Goal: Task Accomplishment & Management: Complete application form

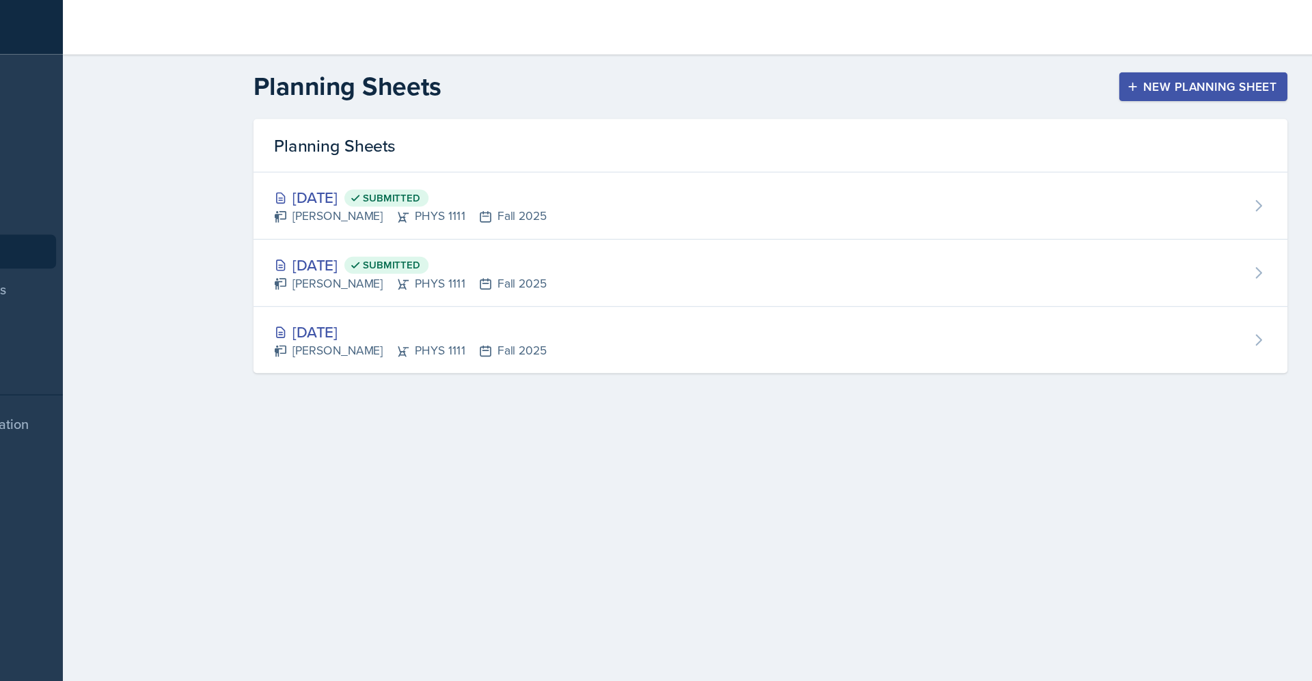
click at [1047, 64] on div "New Planning Sheet" at bounding box center [1091, 69] width 118 height 11
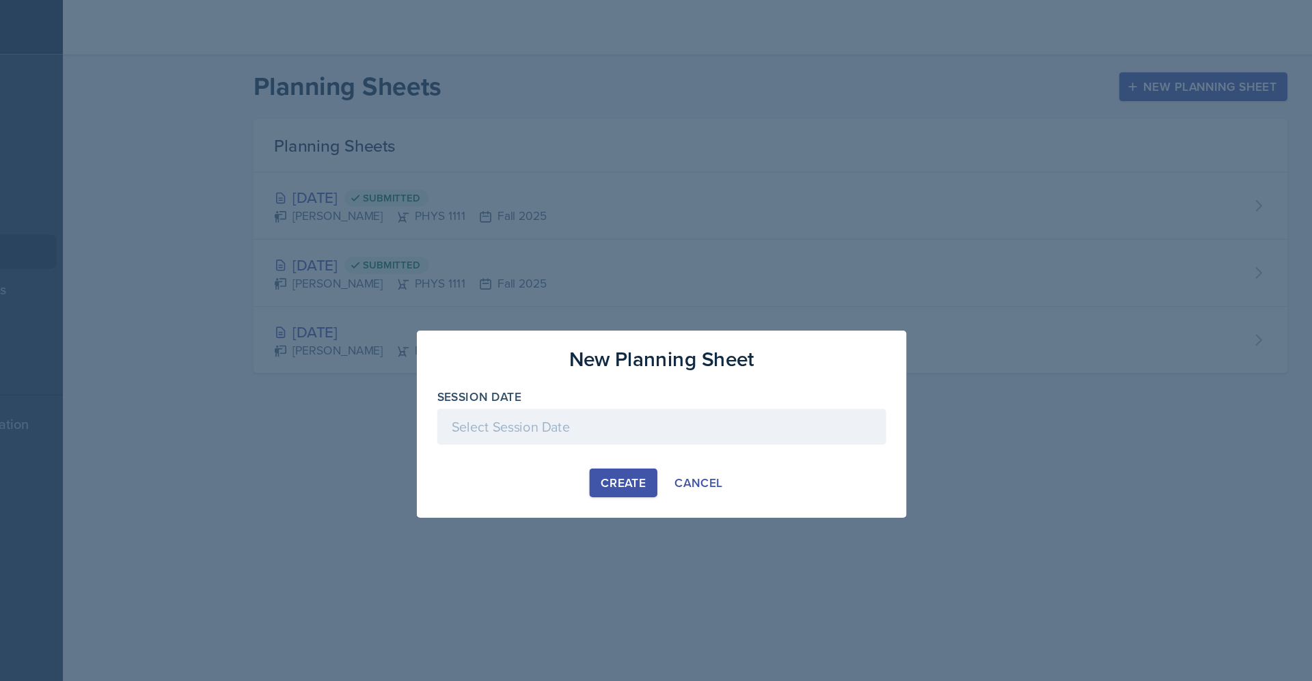
click at [631, 336] on div at bounding box center [655, 343] width 361 height 29
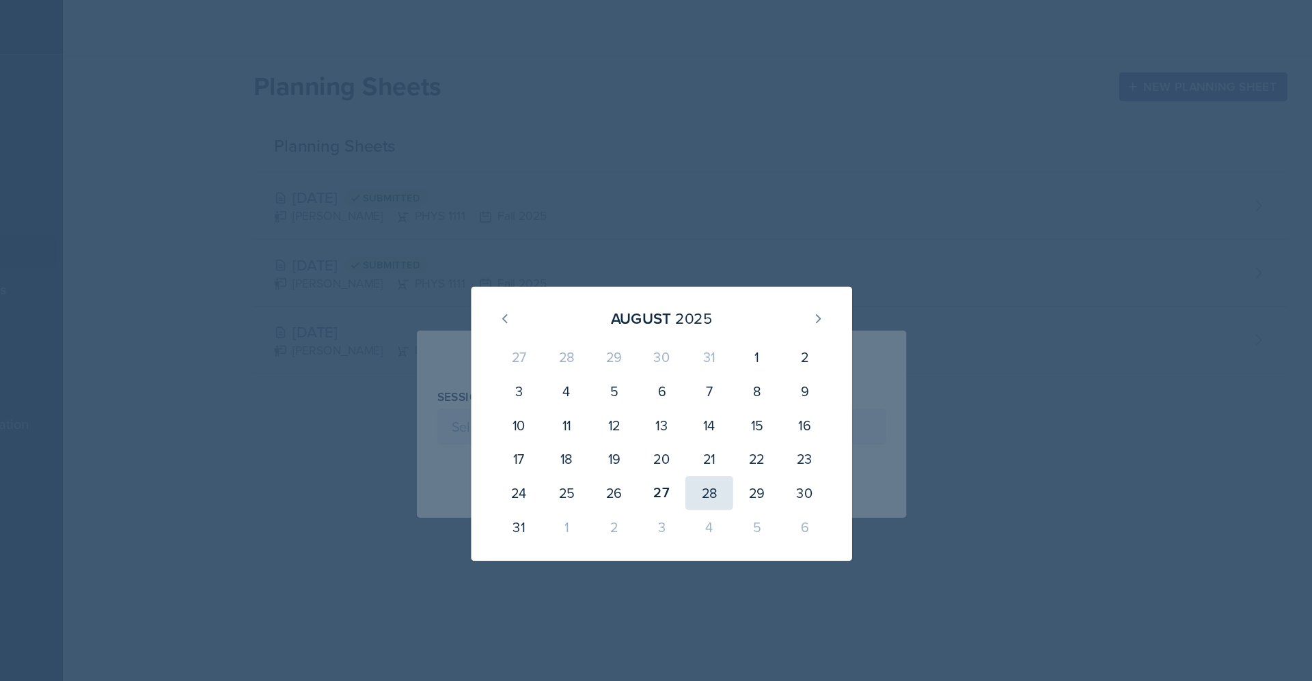
click at [697, 397] on div "28" at bounding box center [694, 396] width 38 height 27
type input "[DATE]"
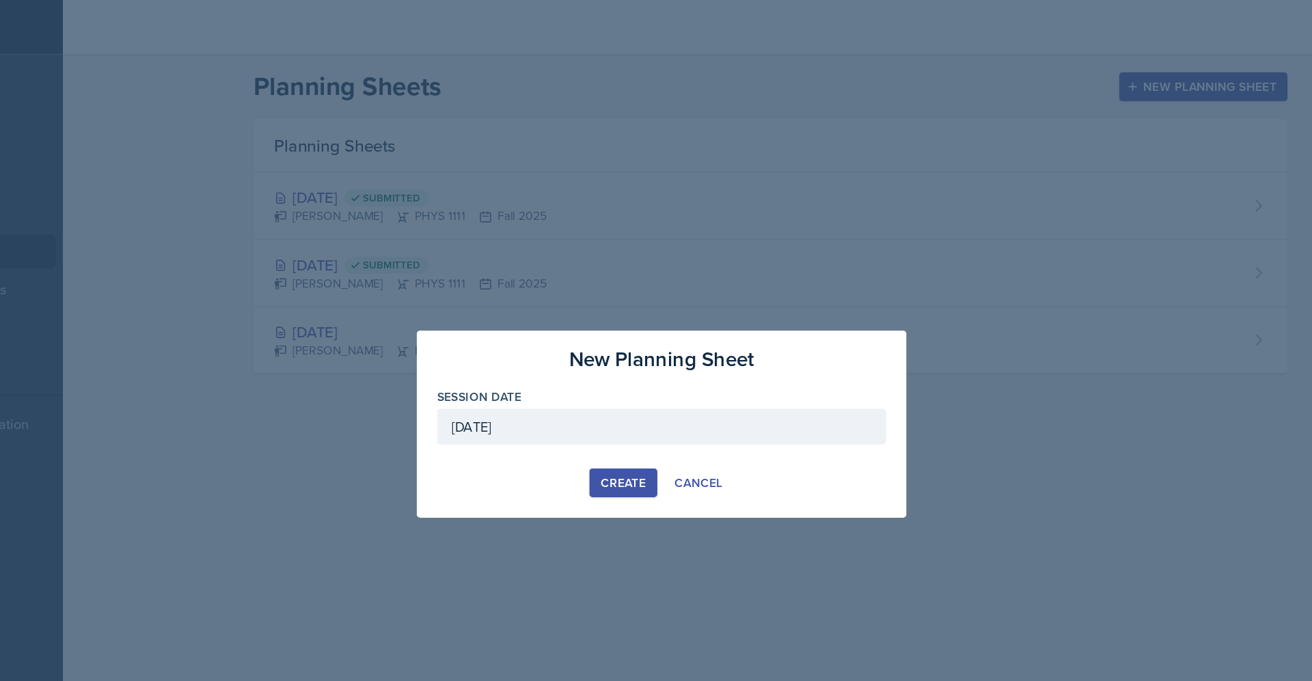
click at [618, 396] on button "Create" at bounding box center [625, 387] width 54 height 23
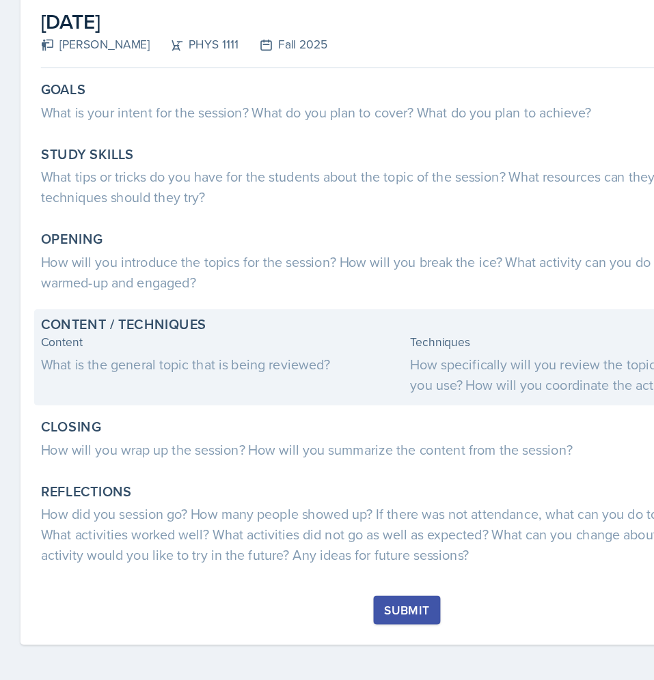
click at [159, 389] on div "Content" at bounding box center [179, 388] width 292 height 14
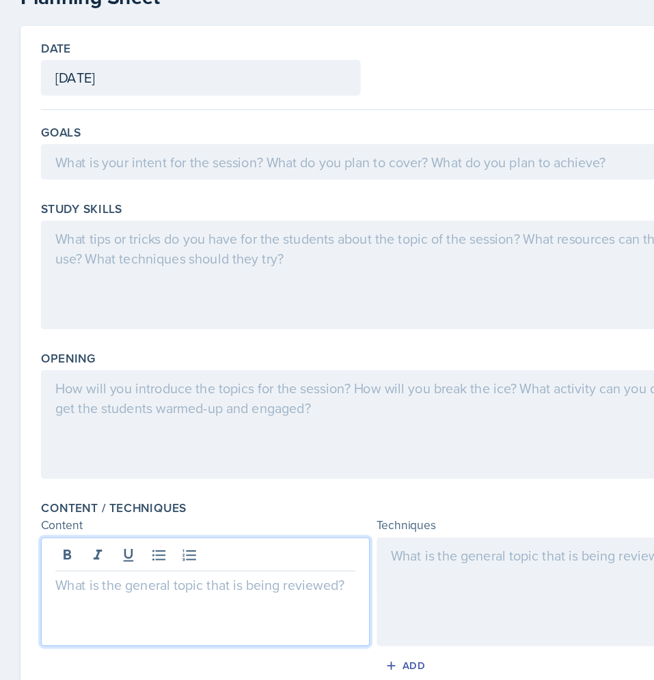
click at [162, 563] on p at bounding box center [164, 557] width 241 height 16
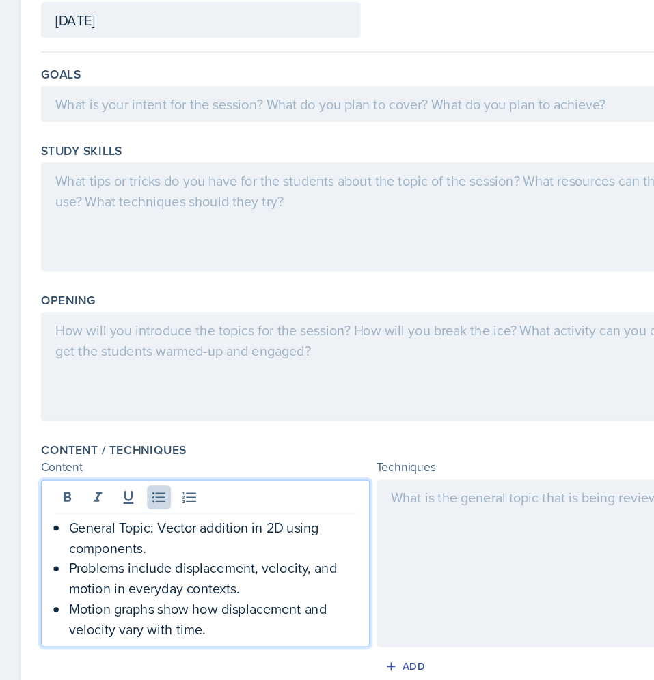
scroll to position [55, 0]
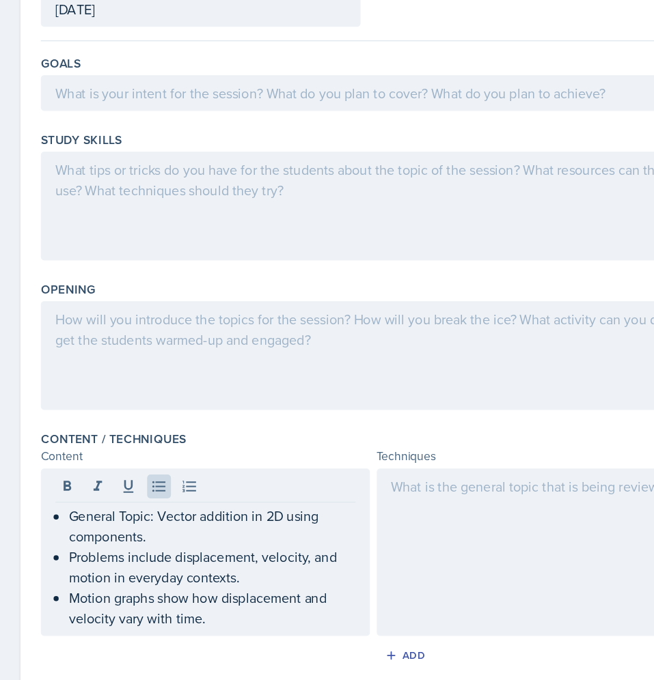
click at [441, 510] on div at bounding box center [435, 530] width 264 height 135
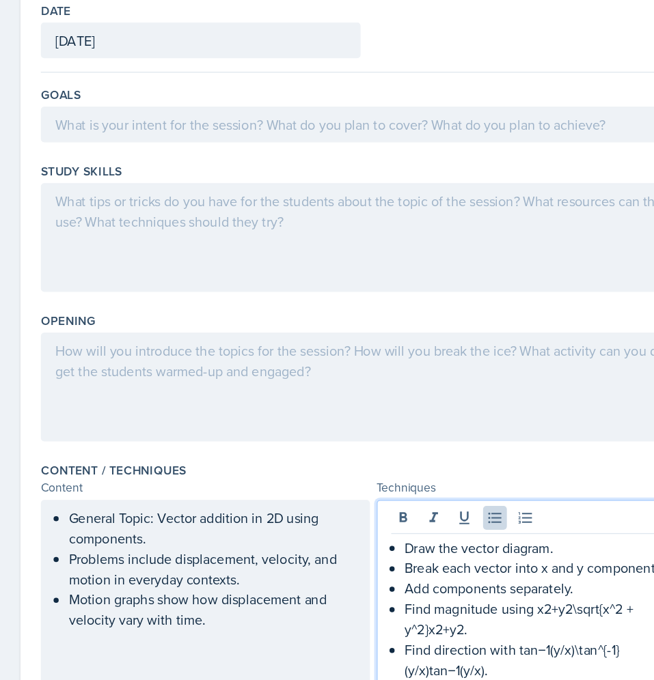
click at [384, 410] on div at bounding box center [300, 397] width 534 height 87
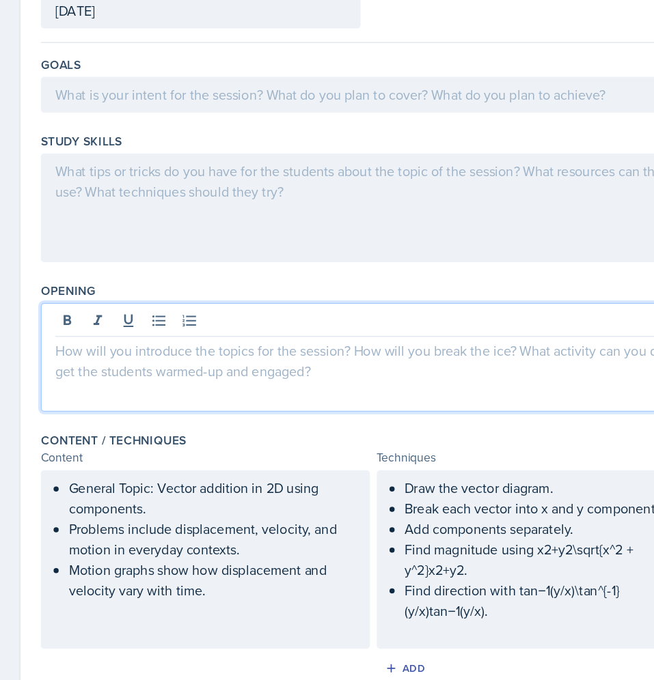
scroll to position [54, 0]
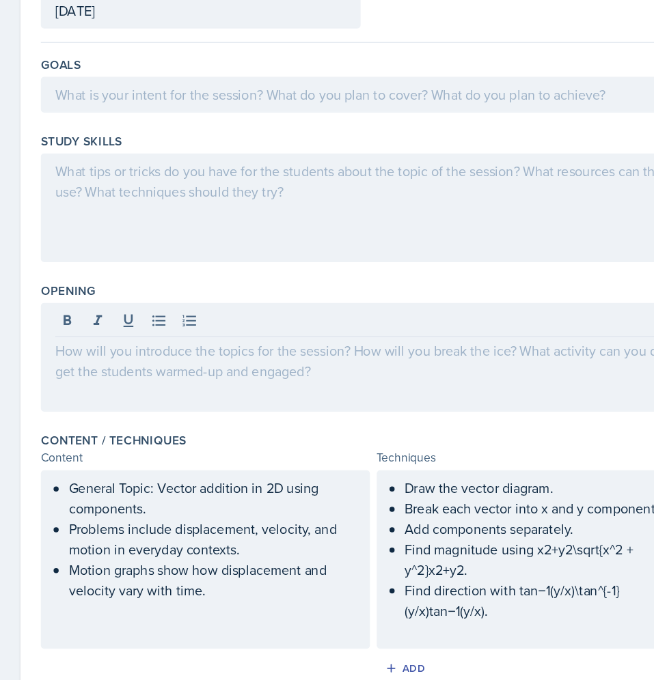
click at [404, 369] on p at bounding box center [299, 368] width 510 height 16
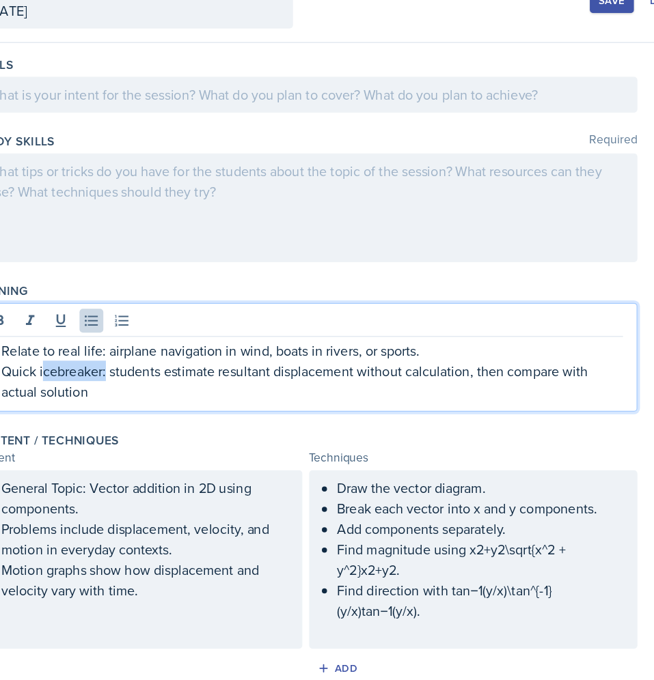
drag, startPoint x: 141, startPoint y: 386, endPoint x: 87, endPoint y: 384, distance: 53.3
click at [87, 384] on p "Quick icebreaker: students estimate resultant displacement without calculation,…" at bounding box center [304, 392] width 499 height 33
click at [174, 406] on p "Quick icebreaker: students estimate resultant displacement without calculation,…" at bounding box center [304, 392] width 499 height 33
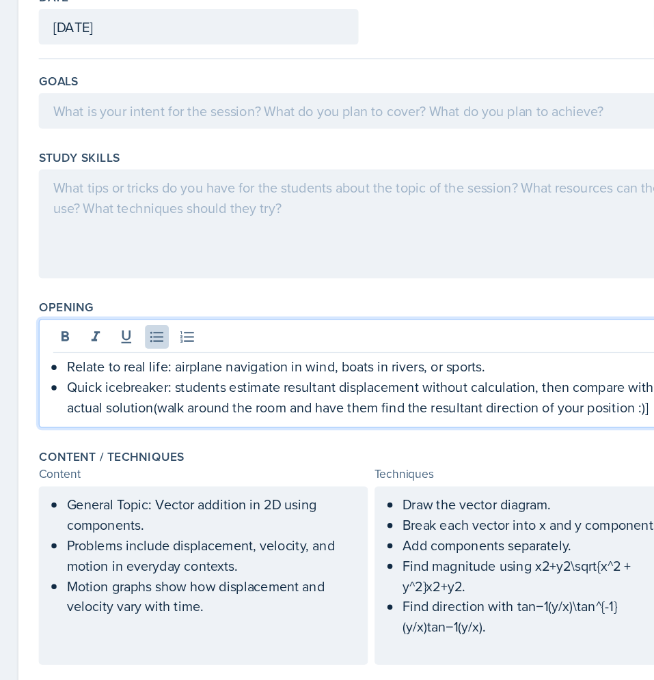
scroll to position [0, 0]
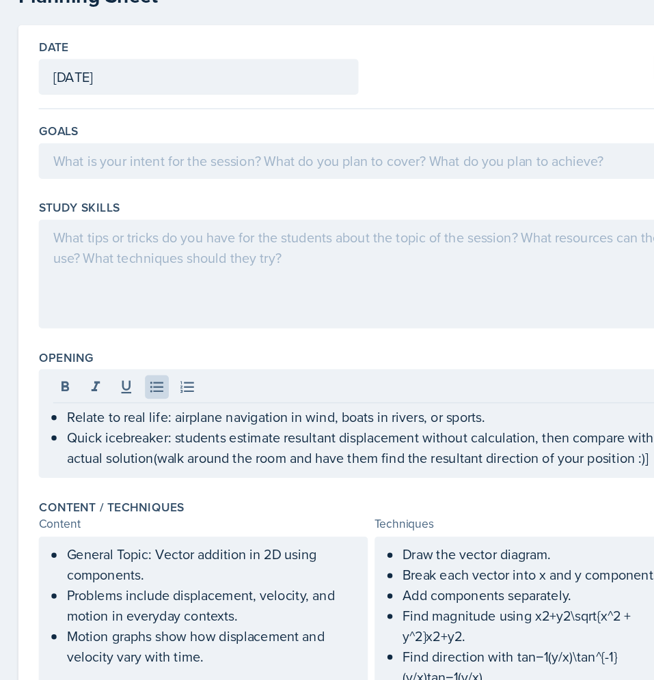
click at [381, 298] on div at bounding box center [300, 307] width 534 height 87
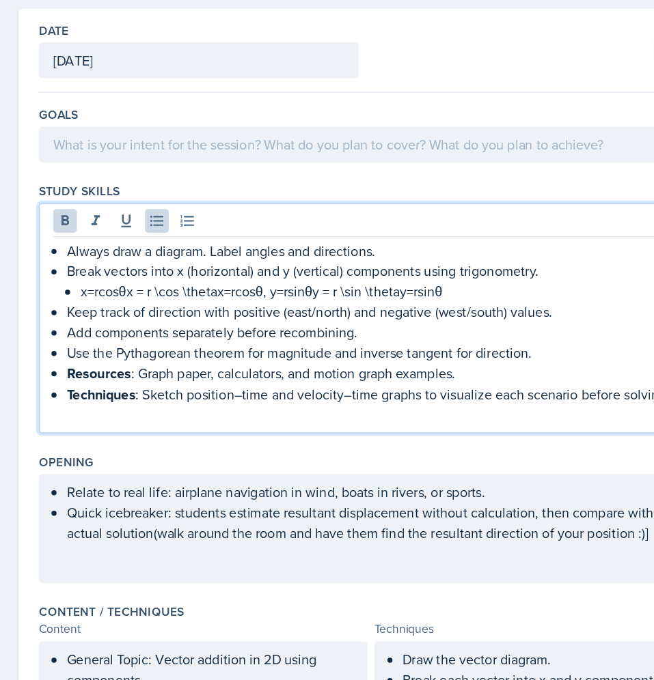
drag, startPoint x: 115, startPoint y: 418, endPoint x: 60, endPoint y: 415, distance: 55.4
click at [60, 415] on p "Techniques : Sketch position–time and velocity–time graphs to visualize each sc…" at bounding box center [304, 417] width 499 height 17
click at [115, 417] on p "Techniques : Sketch position–time and velocity–time graphs to visualize each sc…" at bounding box center [304, 417] width 499 height 17
click at [109, 400] on p "Resources : Graph paper, calculators, and motion graph examples" at bounding box center [304, 400] width 499 height 17
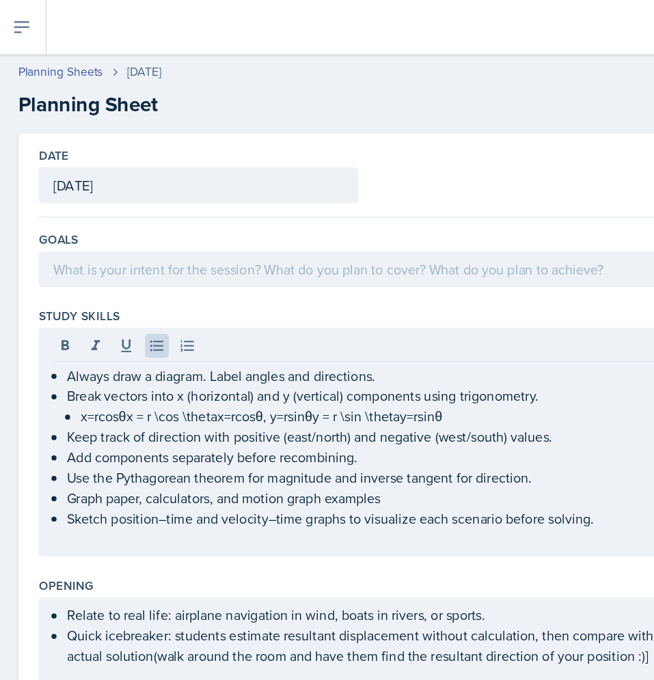
scroll to position [5, 0]
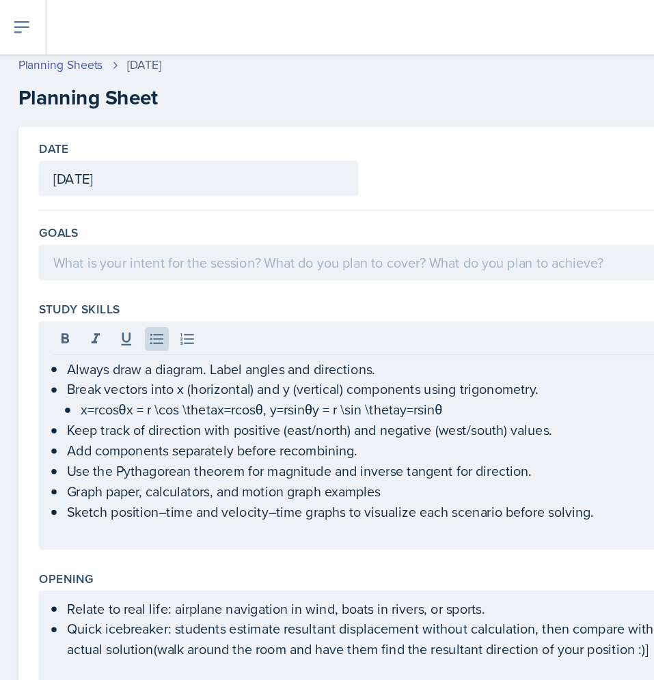
click at [225, 201] on div at bounding box center [300, 211] width 534 height 29
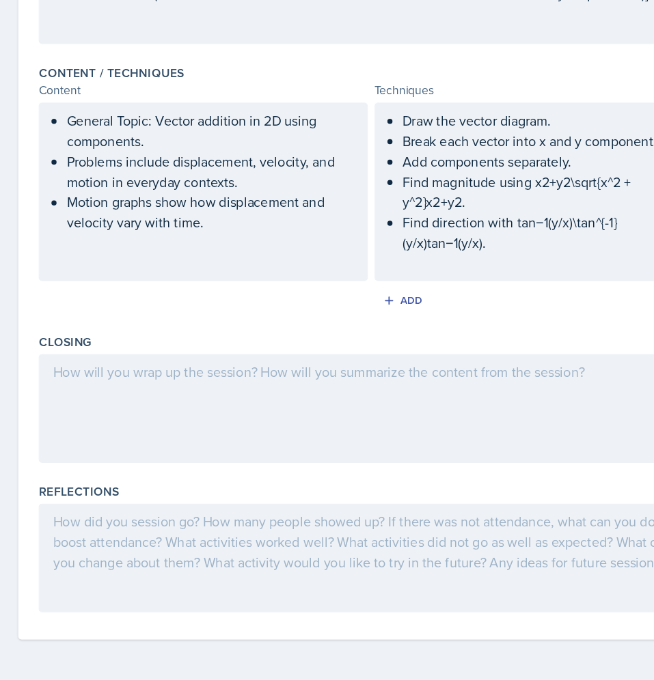
scroll to position [0, 0]
click at [411, 462] on div at bounding box center [300, 461] width 534 height 87
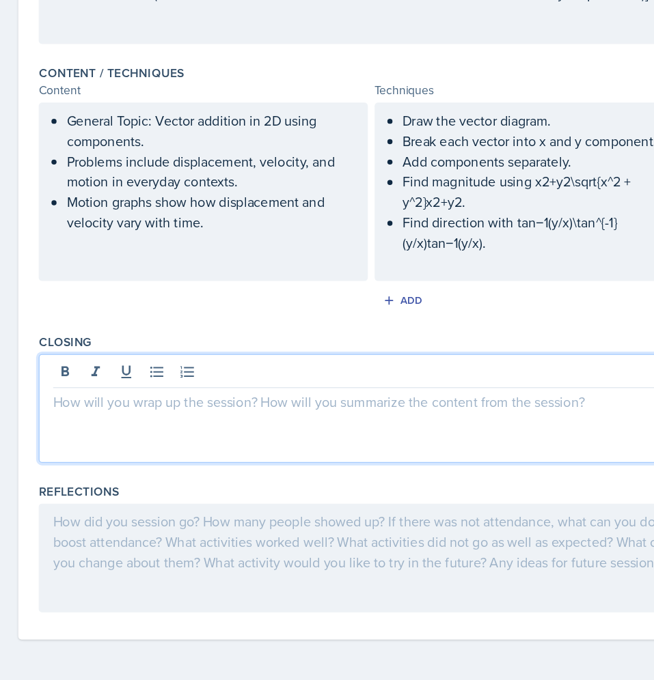
scroll to position [408, 0]
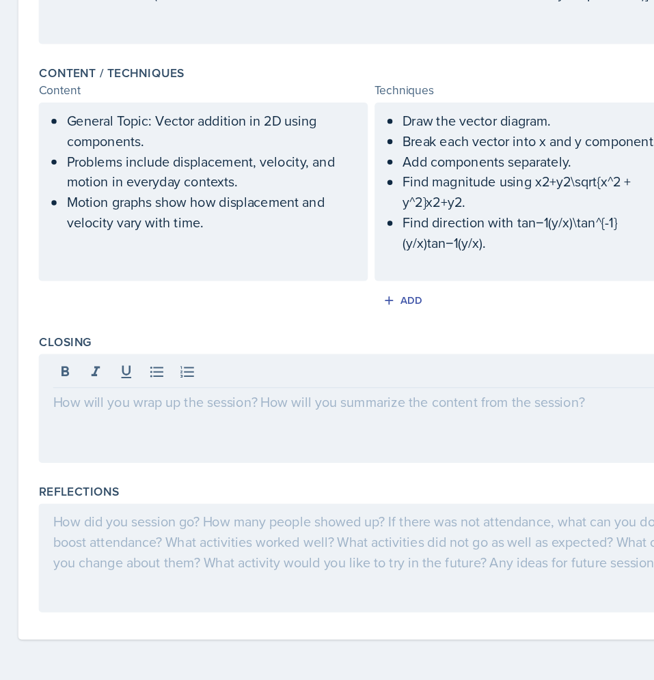
click at [387, 471] on div at bounding box center [300, 461] width 534 height 87
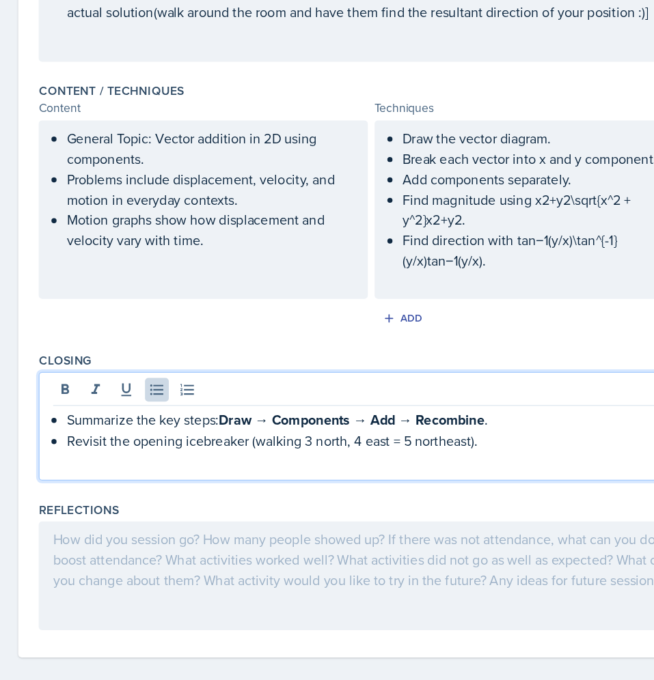
scroll to position [394, 0]
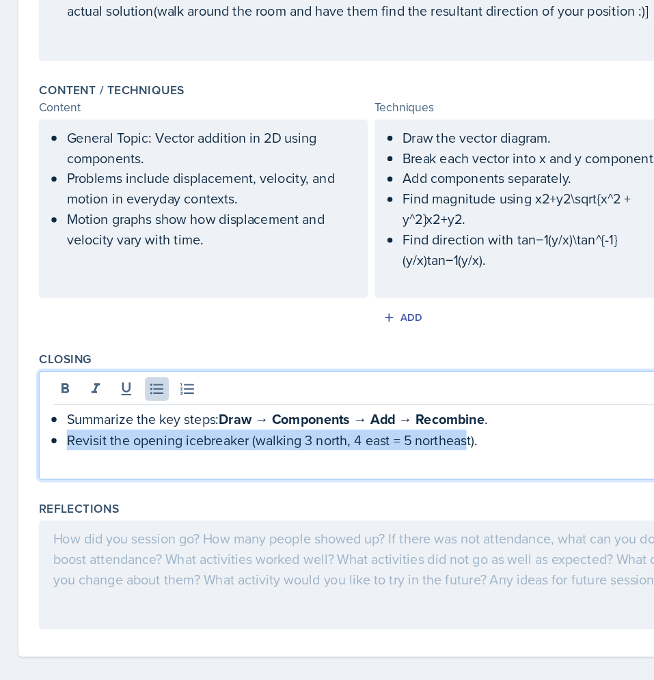
drag, startPoint x: 401, startPoint y: 467, endPoint x: 378, endPoint y: 486, distance: 29.6
click at [378, 486] on ul "Summarize the key steps: Draw → Components → Add → Recombine . Revisit the open…" at bounding box center [304, 478] width 499 height 33
click at [402, 467] on p "Summarize the key steps: Draw → Components → Add → Recombine ." at bounding box center [304, 470] width 499 height 17
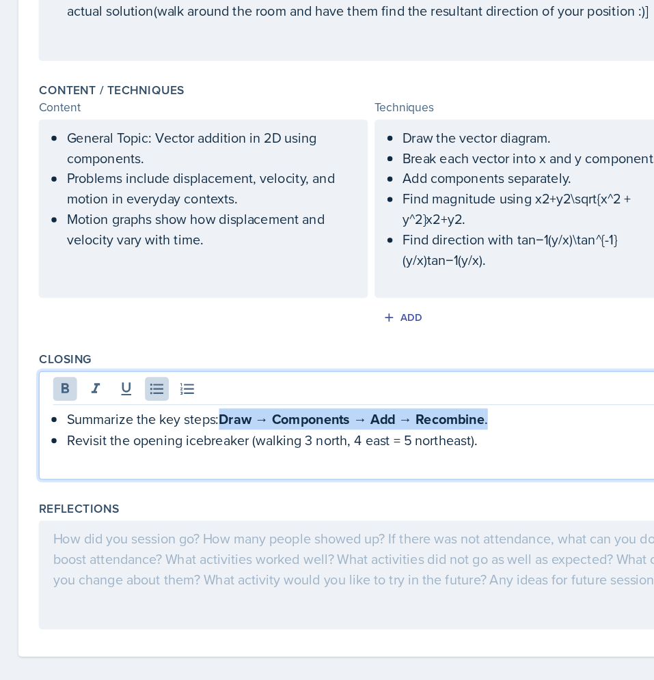
drag, startPoint x: 396, startPoint y: 474, endPoint x: 180, endPoint y: 472, distance: 215.9
click at [180, 472] on p "Summarize the key steps: Draw → Components → Add → Recombine ." at bounding box center [304, 470] width 499 height 17
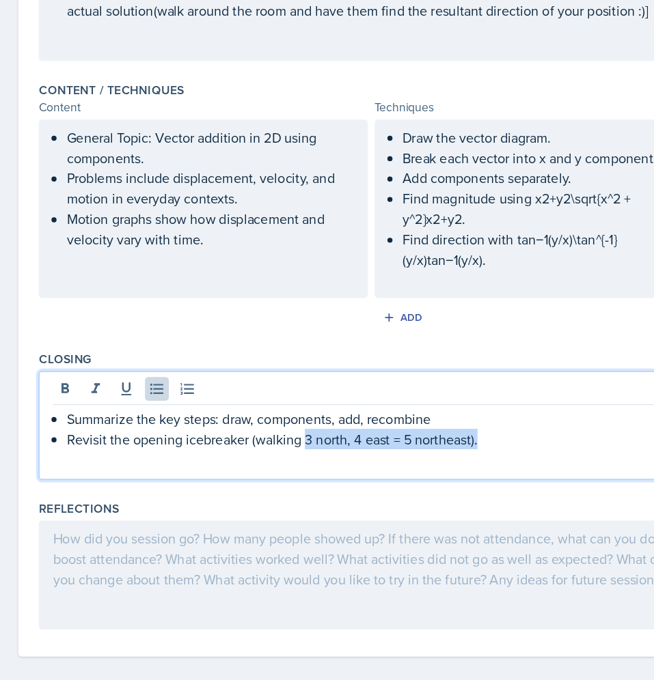
drag, startPoint x: 370, startPoint y: 506, endPoint x: 245, endPoint y: 480, distance: 128.4
click at [245, 480] on p "Revisit the opening icebreaker (walking 3 north, 4 east = 5 northeast)." at bounding box center [304, 486] width 499 height 16
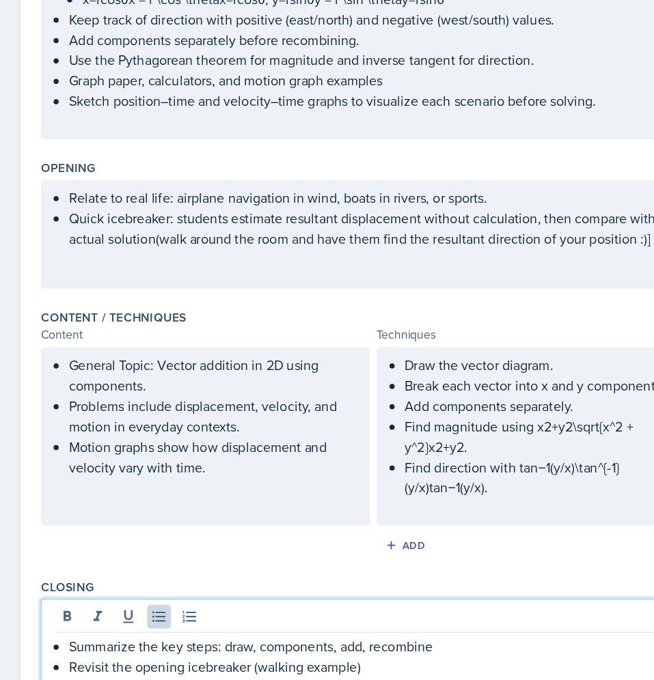
scroll to position [196, 0]
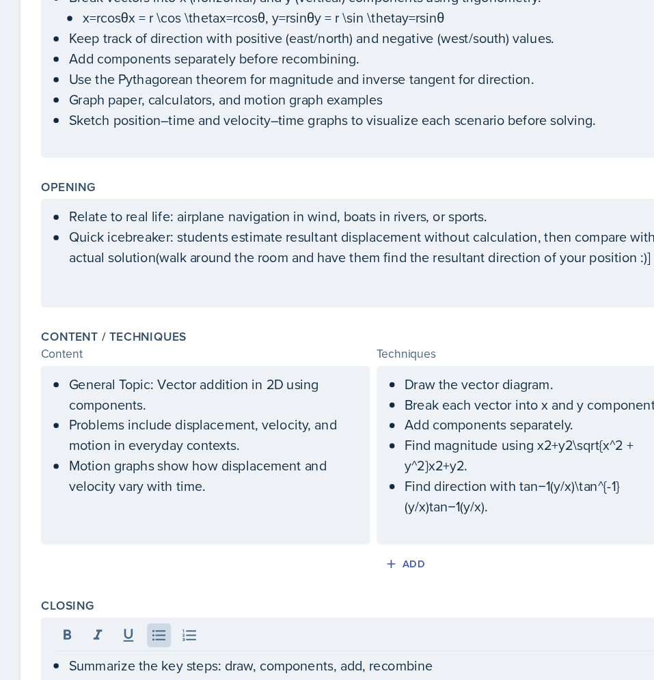
click at [437, 226] on p "Sketch position–time and velocity–time graphs to visualize each scenario before…" at bounding box center [304, 229] width 499 height 16
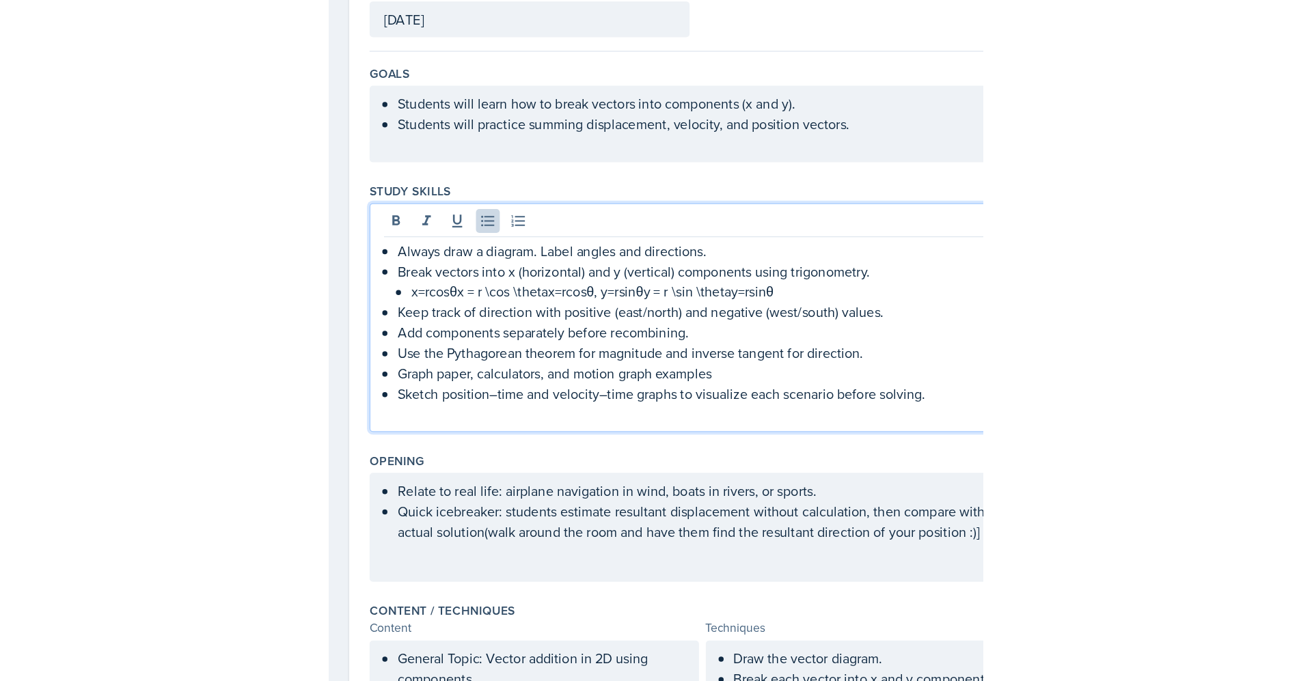
scroll to position [0, 0]
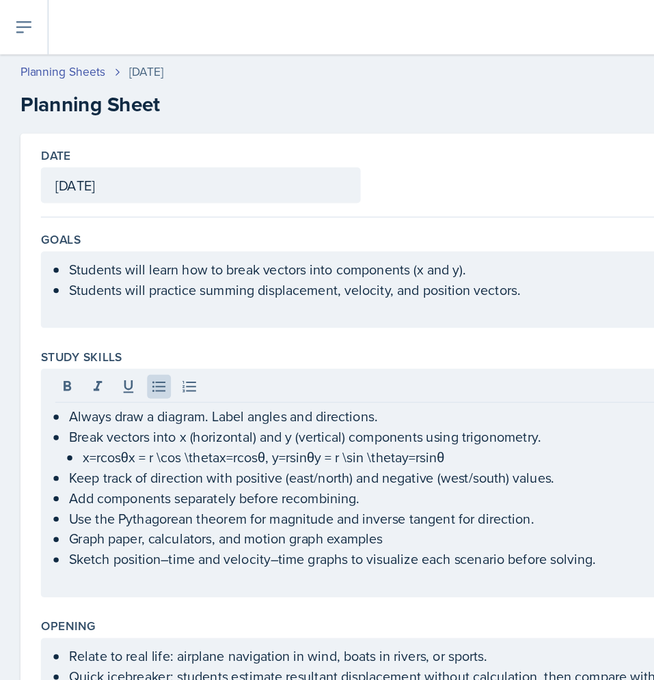
click at [294, 89] on h2 "Planning Sheet" at bounding box center [326, 84] width 621 height 25
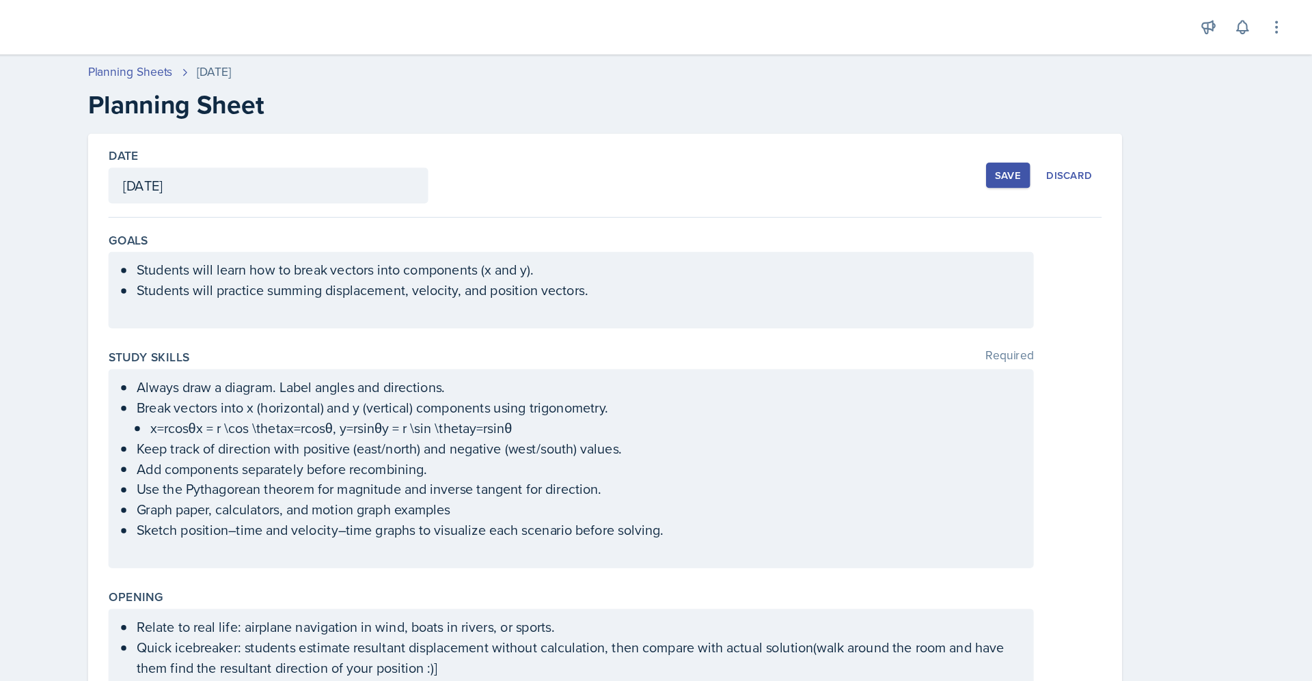
click at [1060, 136] on div "Save" at bounding box center [1067, 140] width 20 height 11
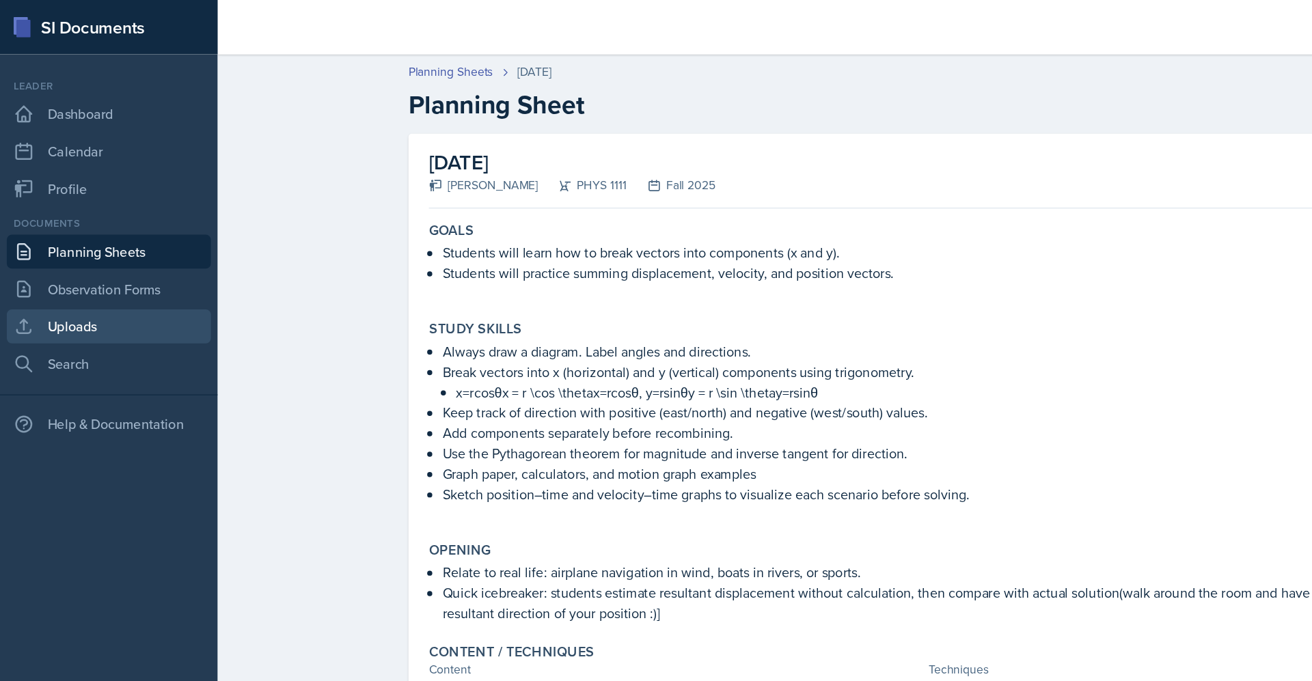
click at [97, 269] on link "Uploads" at bounding box center [87, 262] width 164 height 27
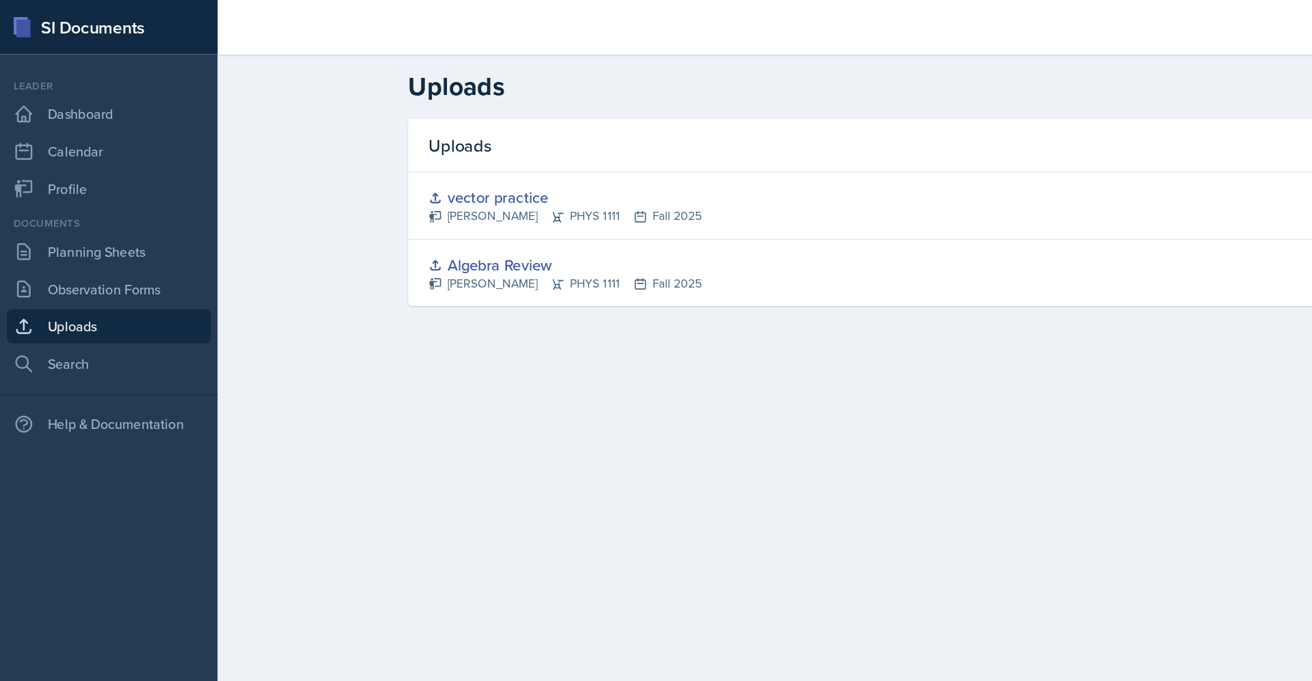
click at [369, 108] on div "Uploads" at bounding box center [743, 117] width 831 height 43
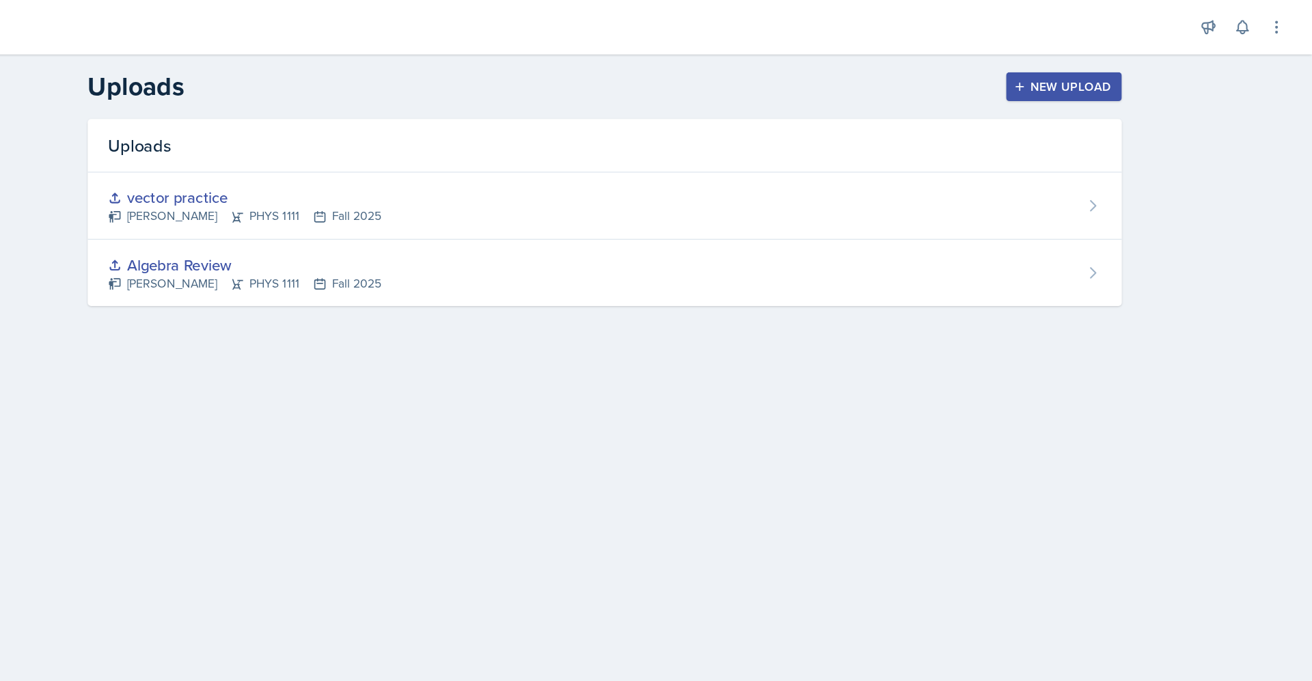
click at [1148, 70] on div "New Upload" at bounding box center [1113, 69] width 76 height 11
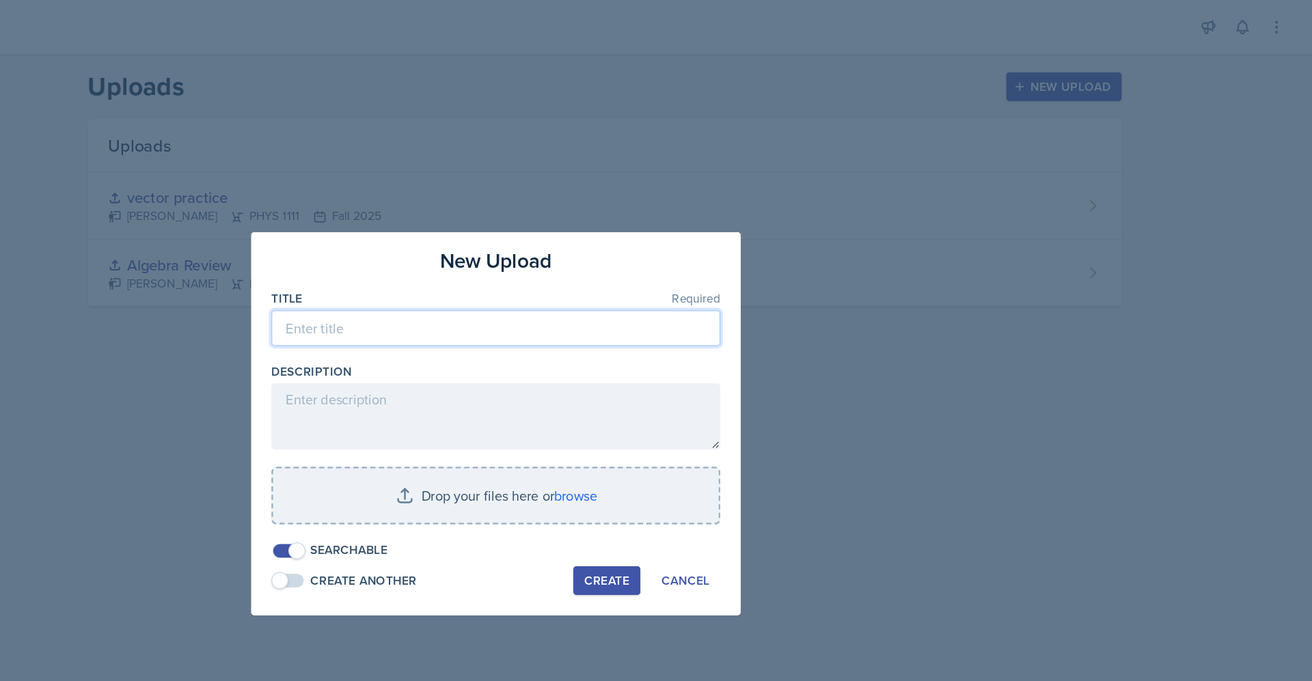
click at [580, 265] on input at bounding box center [655, 263] width 361 height 29
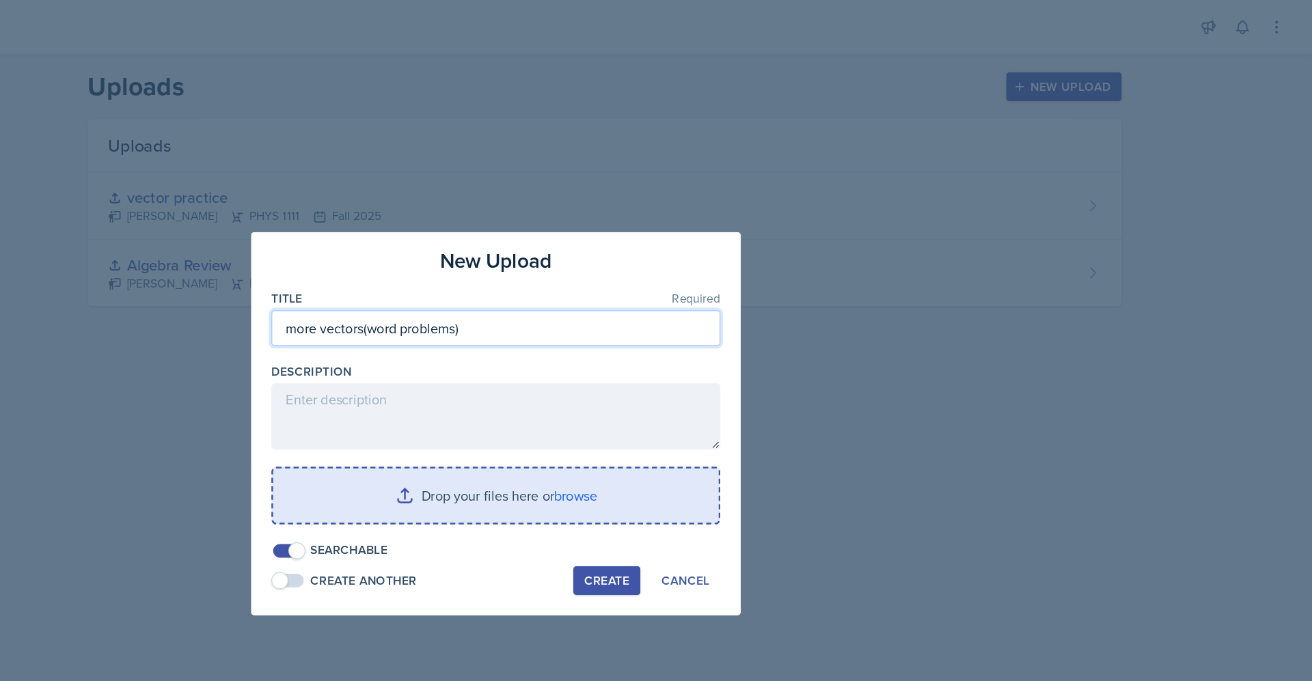
type input "more vectors(word problems)"
click at [726, 396] on input "file" at bounding box center [656, 398] width 358 height 44
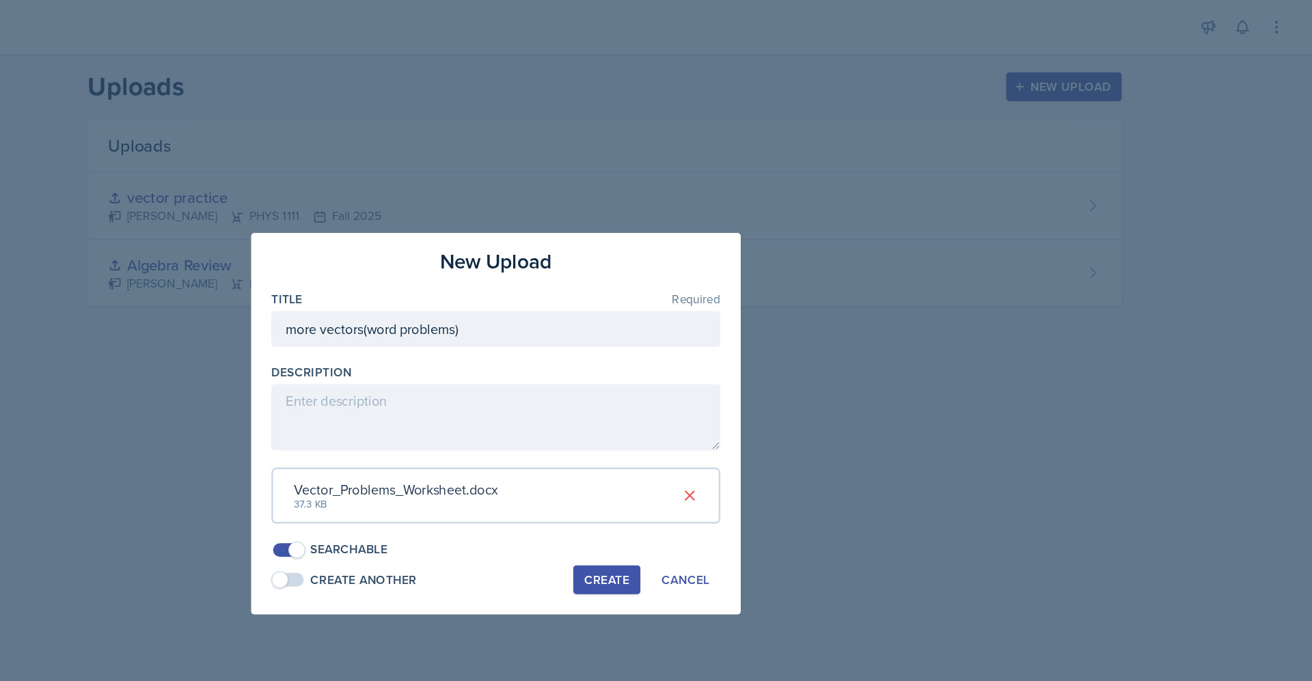
click at [734, 464] on div "Create" at bounding box center [745, 465] width 36 height 11
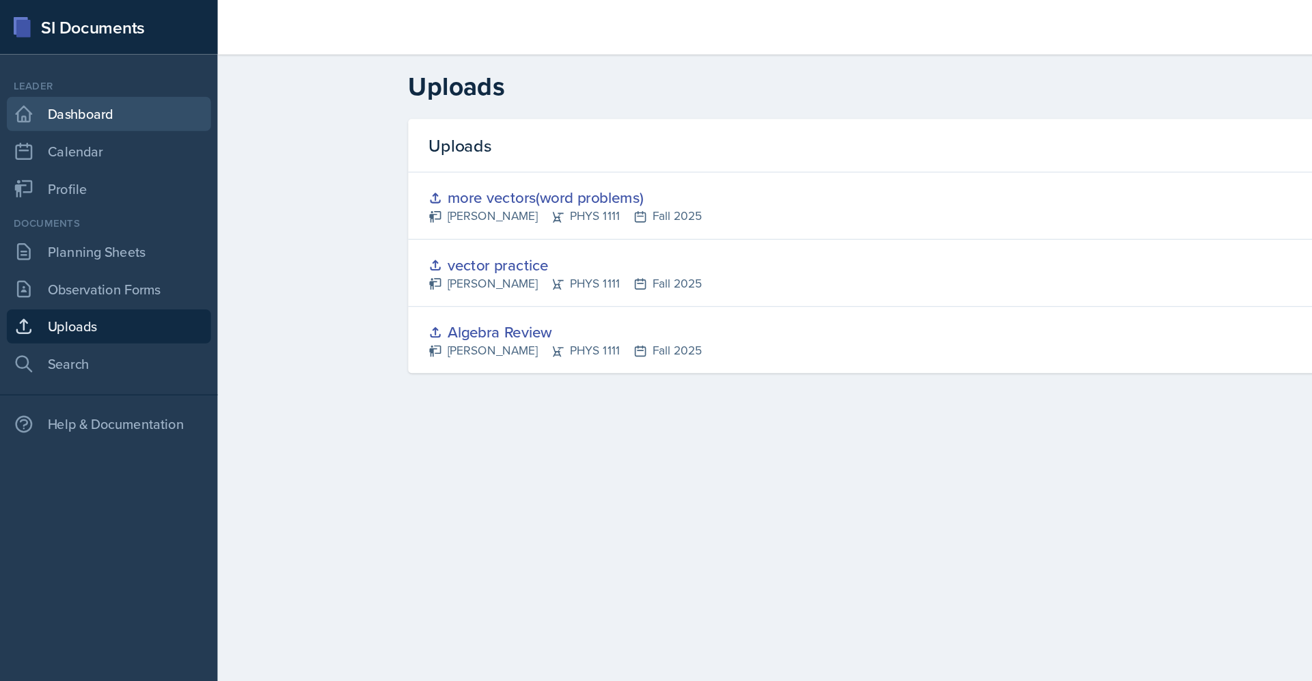
click at [74, 89] on link "Dashboard" at bounding box center [87, 91] width 164 height 27
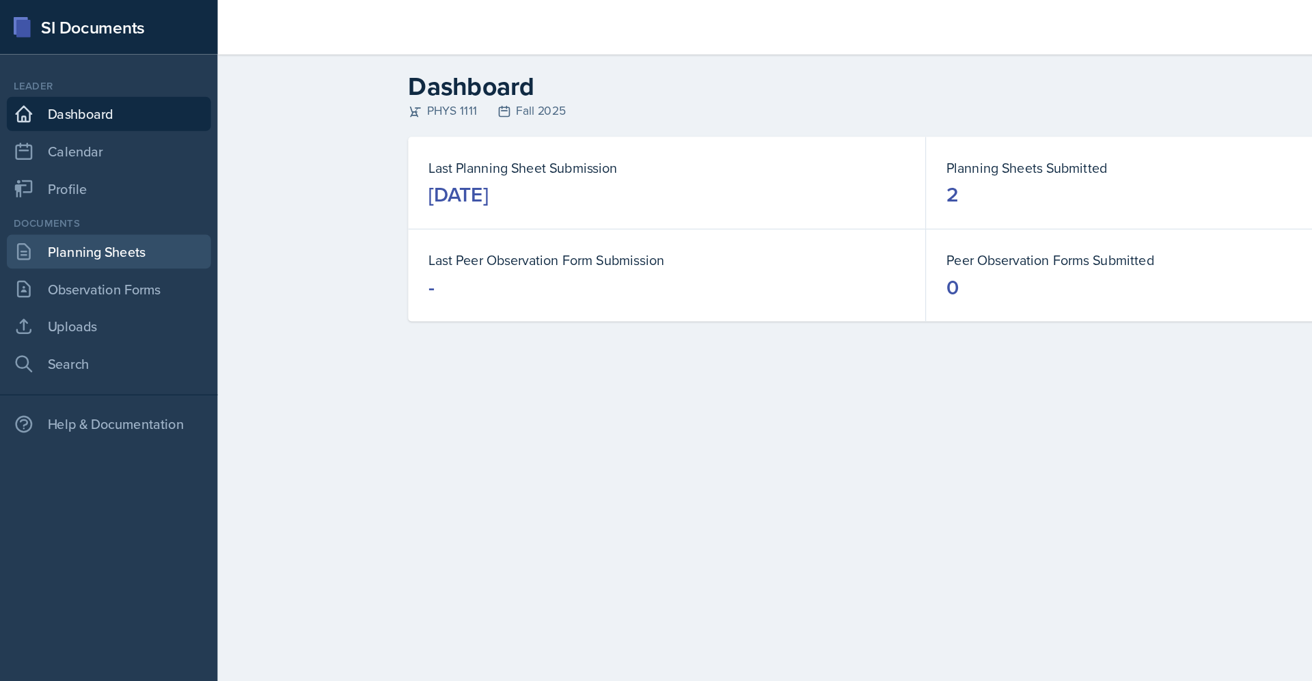
click at [107, 207] on link "Planning Sheets" at bounding box center [87, 202] width 164 height 27
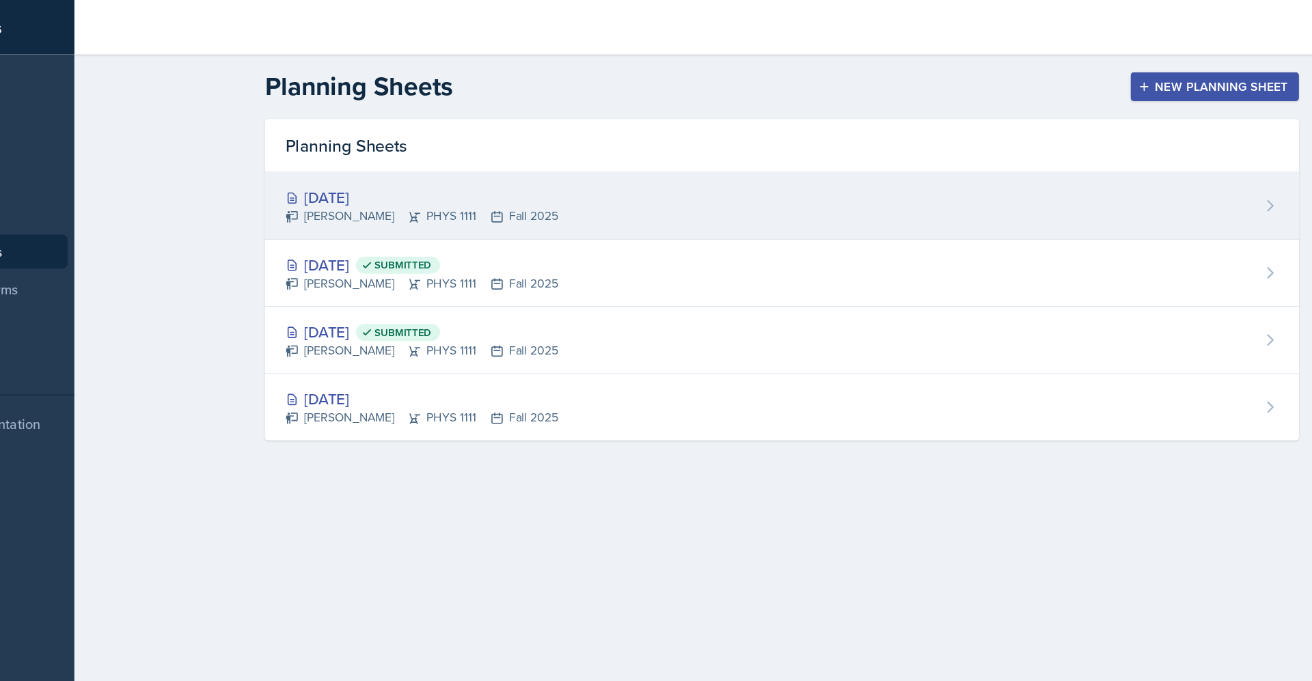
click at [417, 152] on div "[DATE]" at bounding box center [453, 159] width 219 height 18
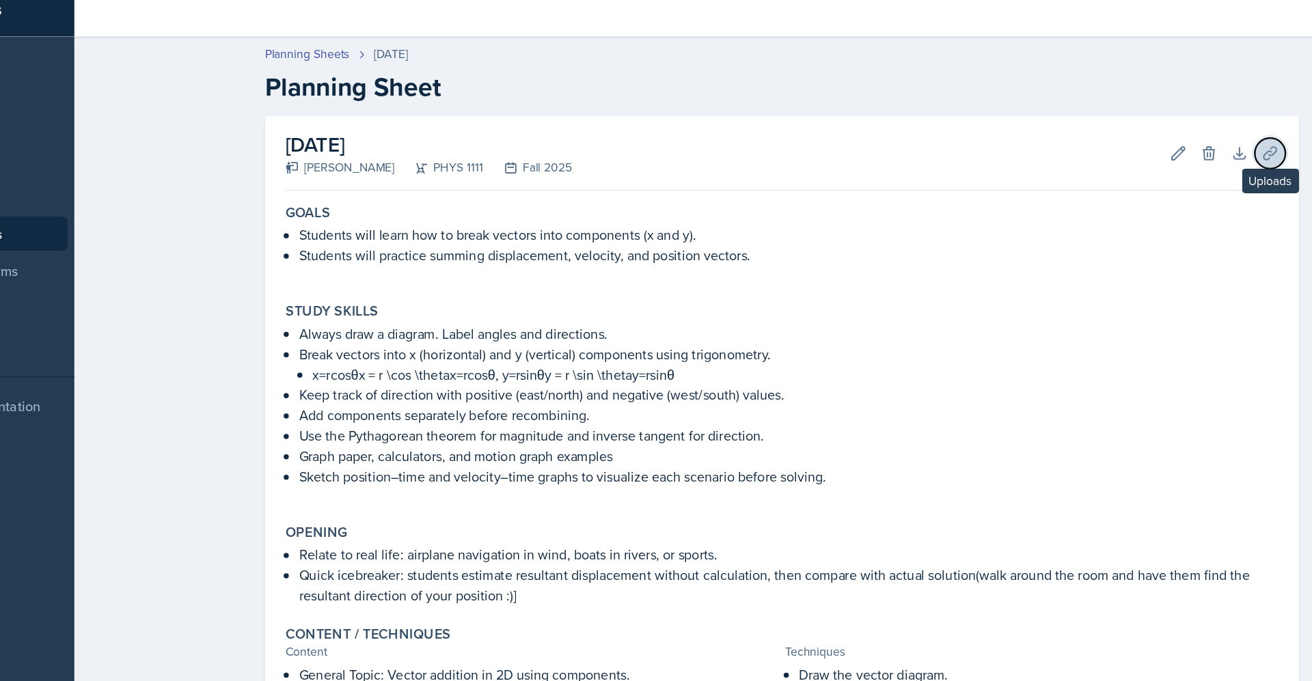
click at [1130, 136] on icon at bounding box center [1135, 137] width 10 height 10
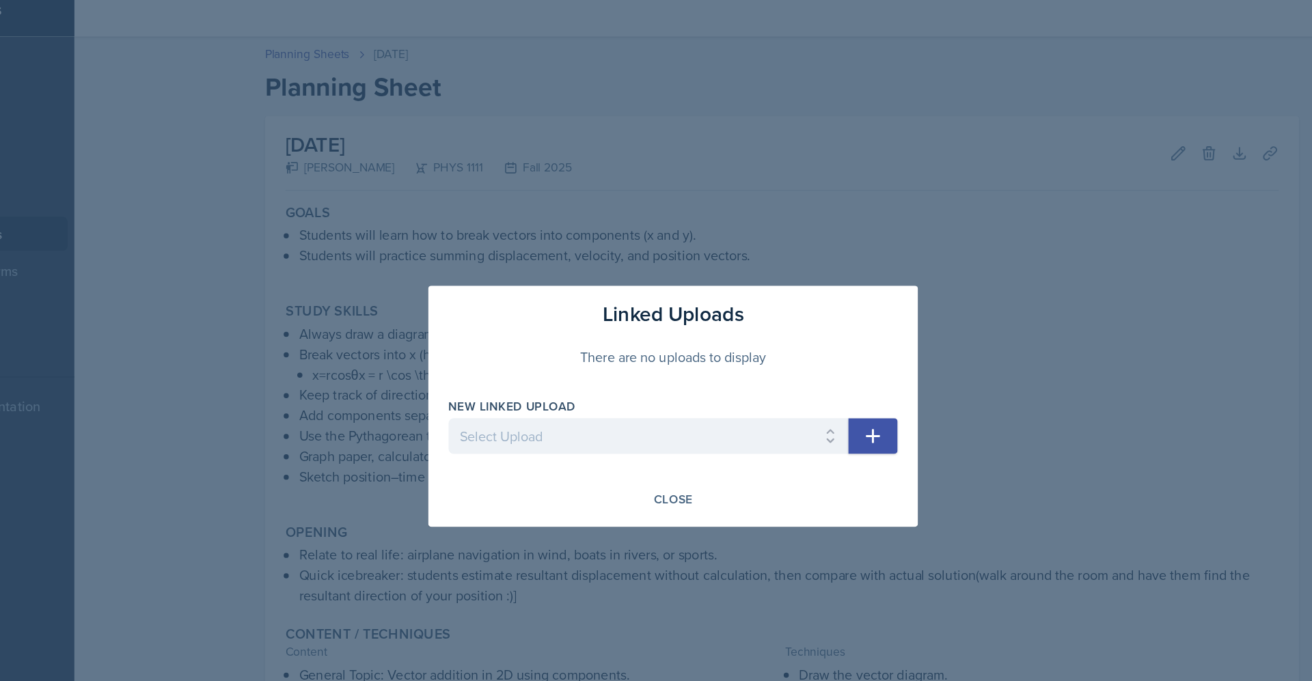
click at [730, 389] on div at bounding box center [635, 386] width 321 height 14
click at [736, 357] on select "Select Upload Algebra Review vector practice more vectors(word problems)" at bounding box center [635, 364] width 321 height 29
select select "cbcbca20-84e4-4049-ab24-7c31c9c9e678"
click at [475, 350] on select "Select Upload Algebra Review vector practice more vectors(word problems)" at bounding box center [635, 364] width 321 height 29
click at [674, 415] on button "Close" at bounding box center [655, 415] width 49 height 23
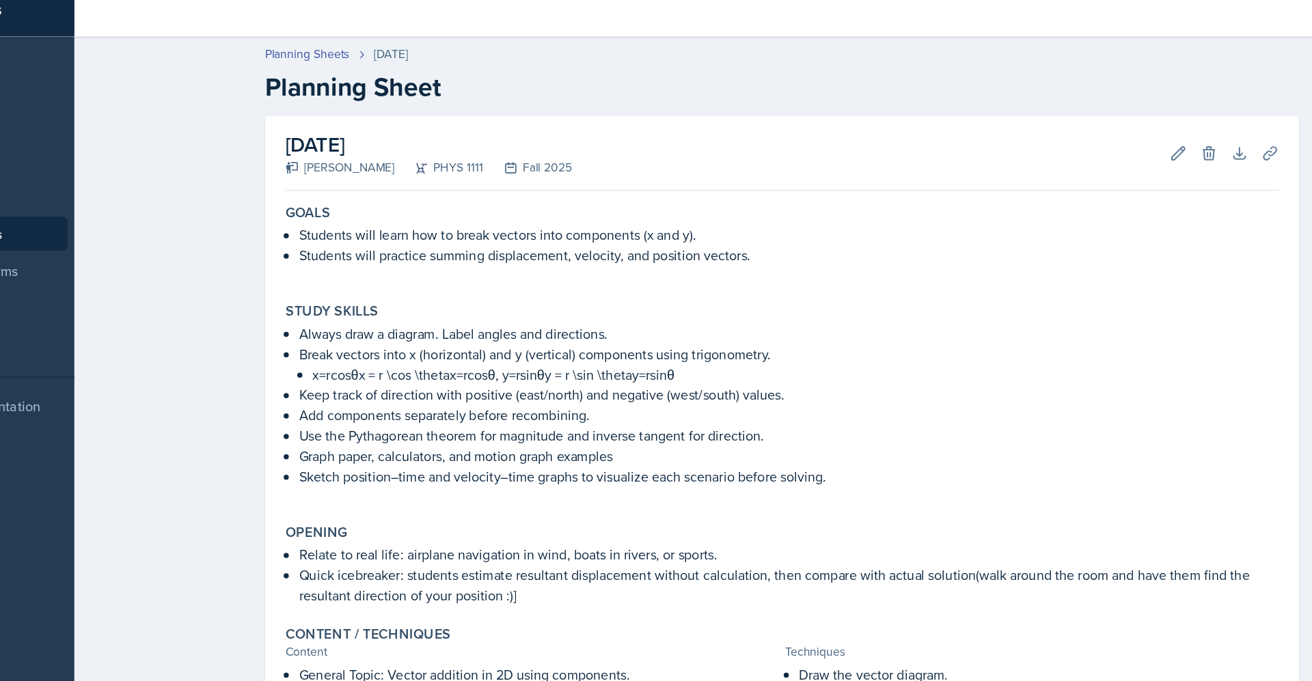
scroll to position [204, 0]
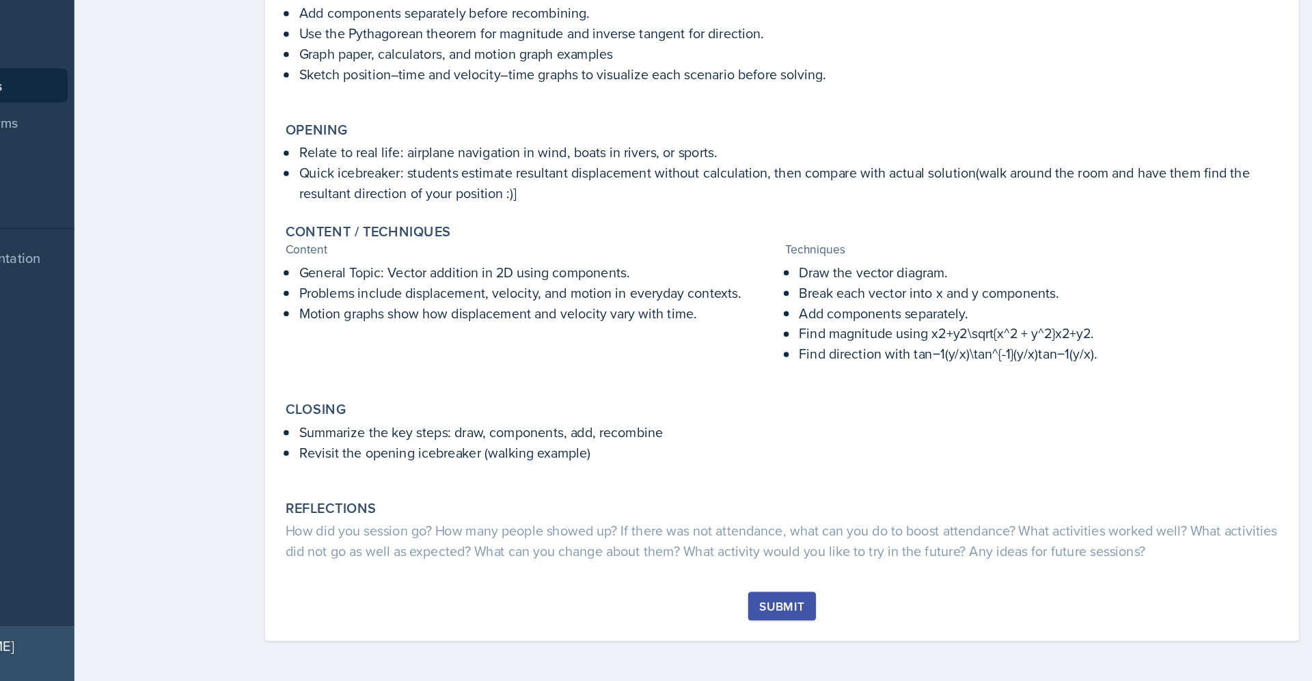
click at [716, 618] on button "Submit" at bounding box center [743, 620] width 54 height 23
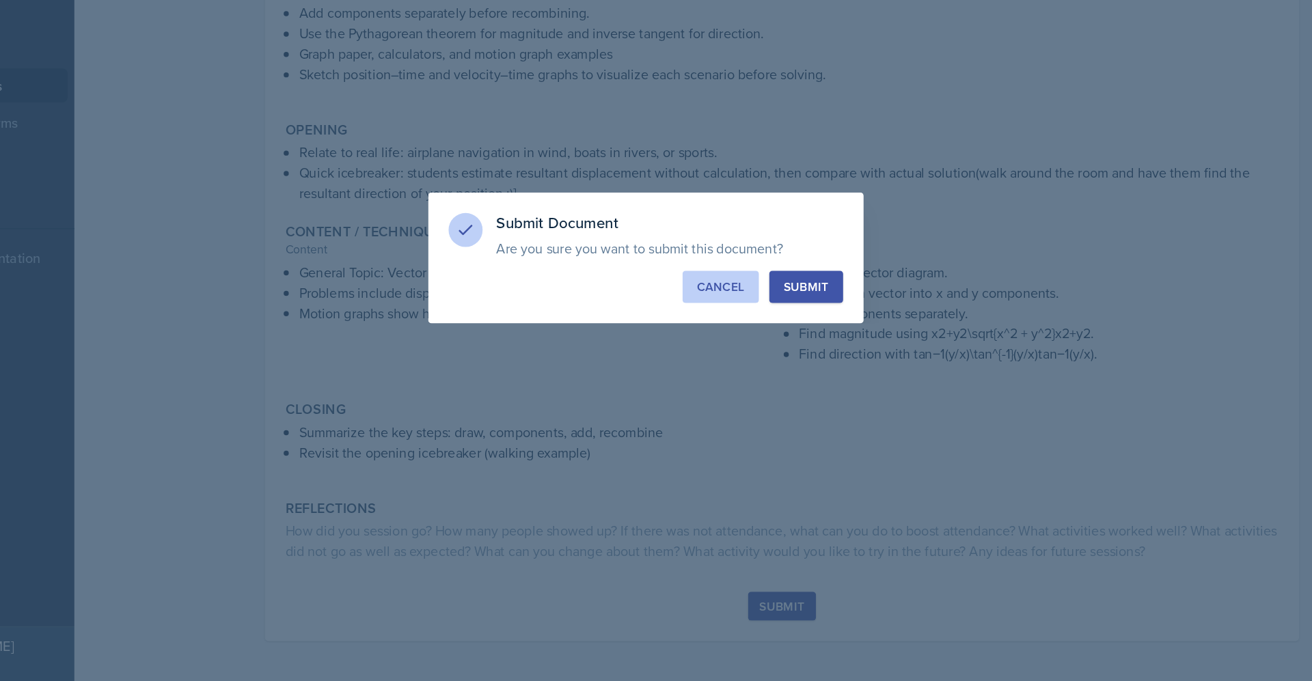
click at [693, 366] on div "Cancel" at bounding box center [694, 364] width 38 height 14
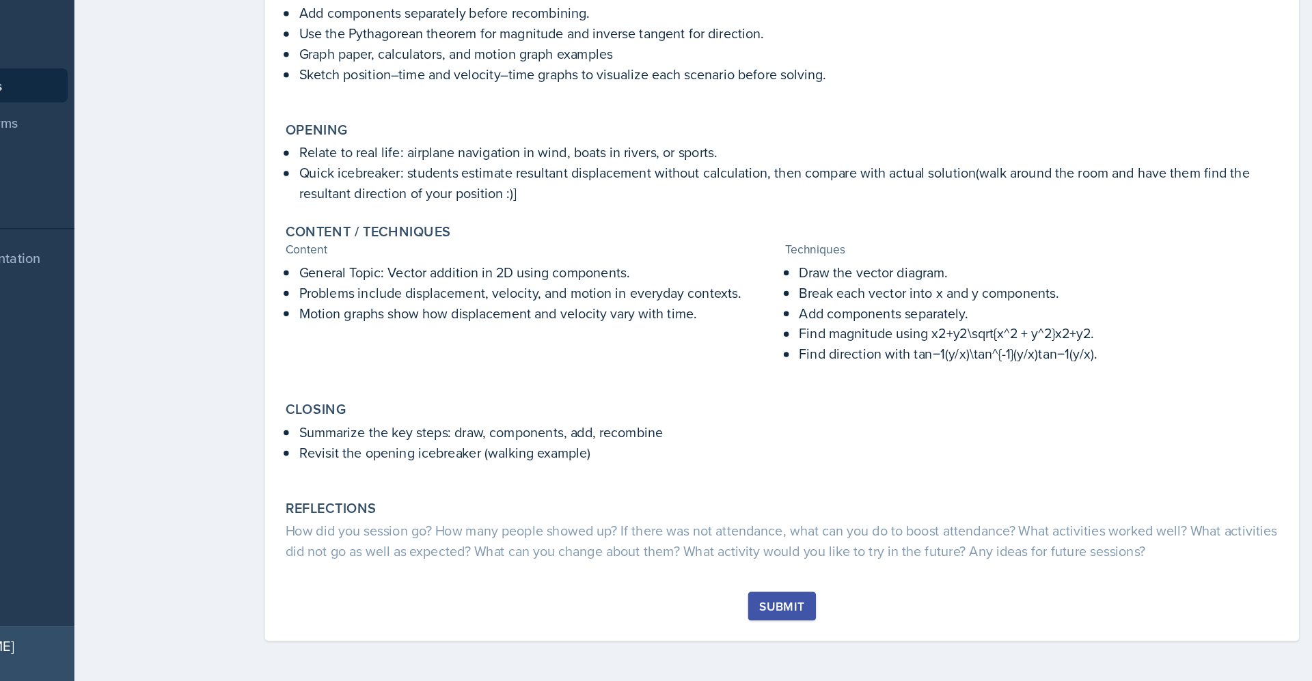
scroll to position [0, 0]
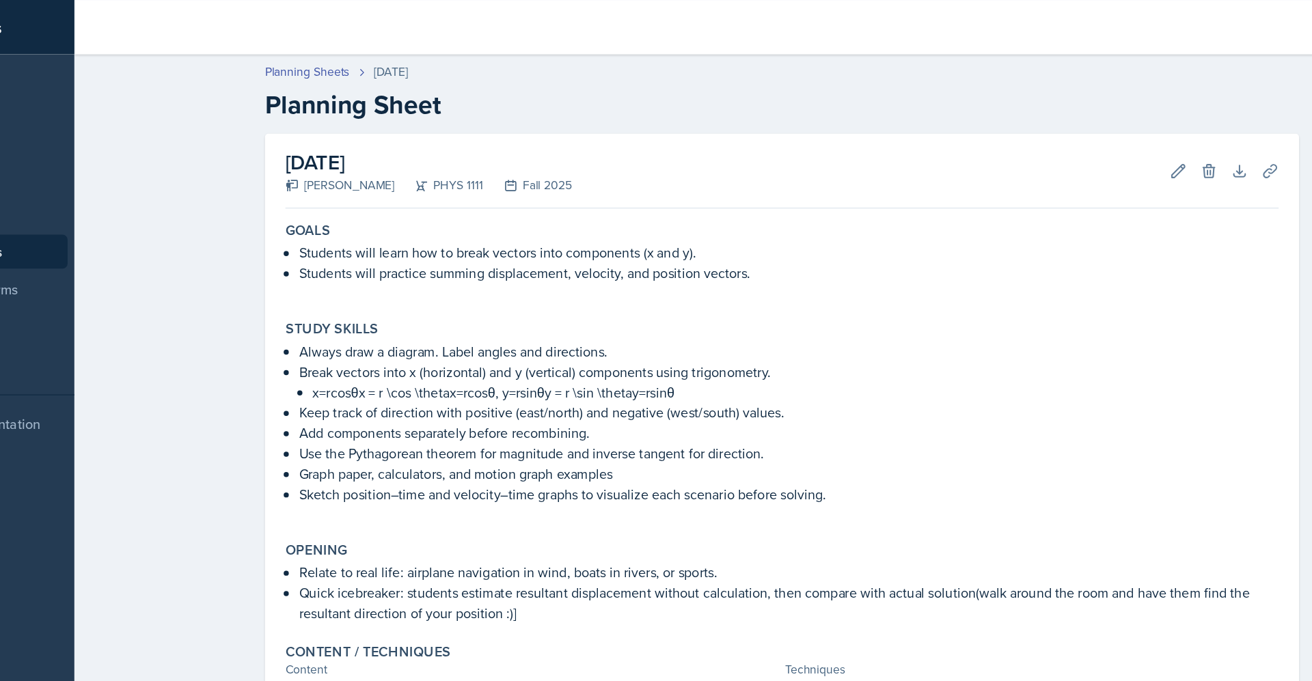
click at [252, 155] on div "Planning Sheets [DATE] Planning Sheet [DATE] [PERSON_NAME] PHYS 1111 Fall 2025 …" at bounding box center [743, 461] width 1137 height 848
